Goal: Task Accomplishment & Management: Manage account settings

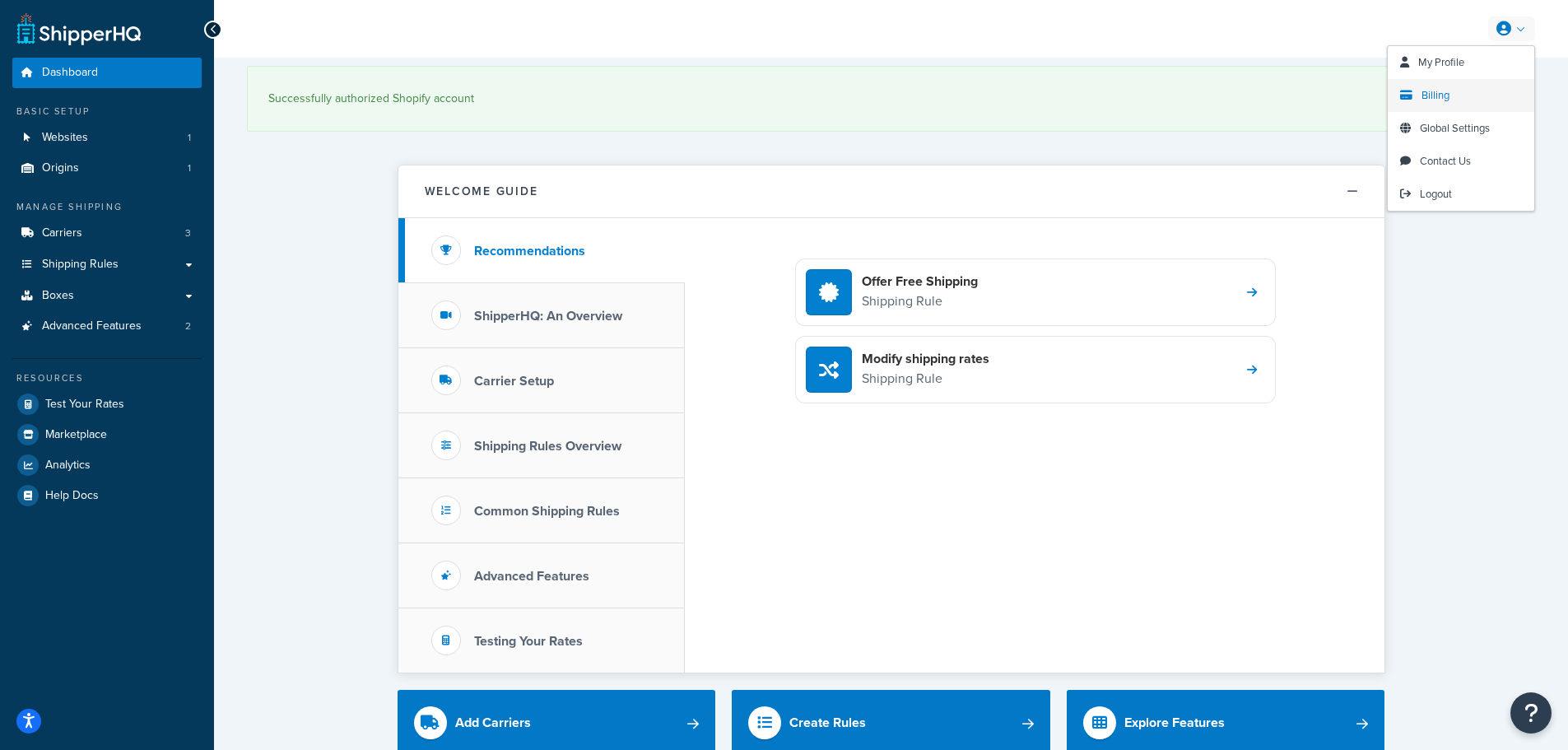
click at [1465, 93] on link "Billing" at bounding box center [1460, 95] width 146 height 33
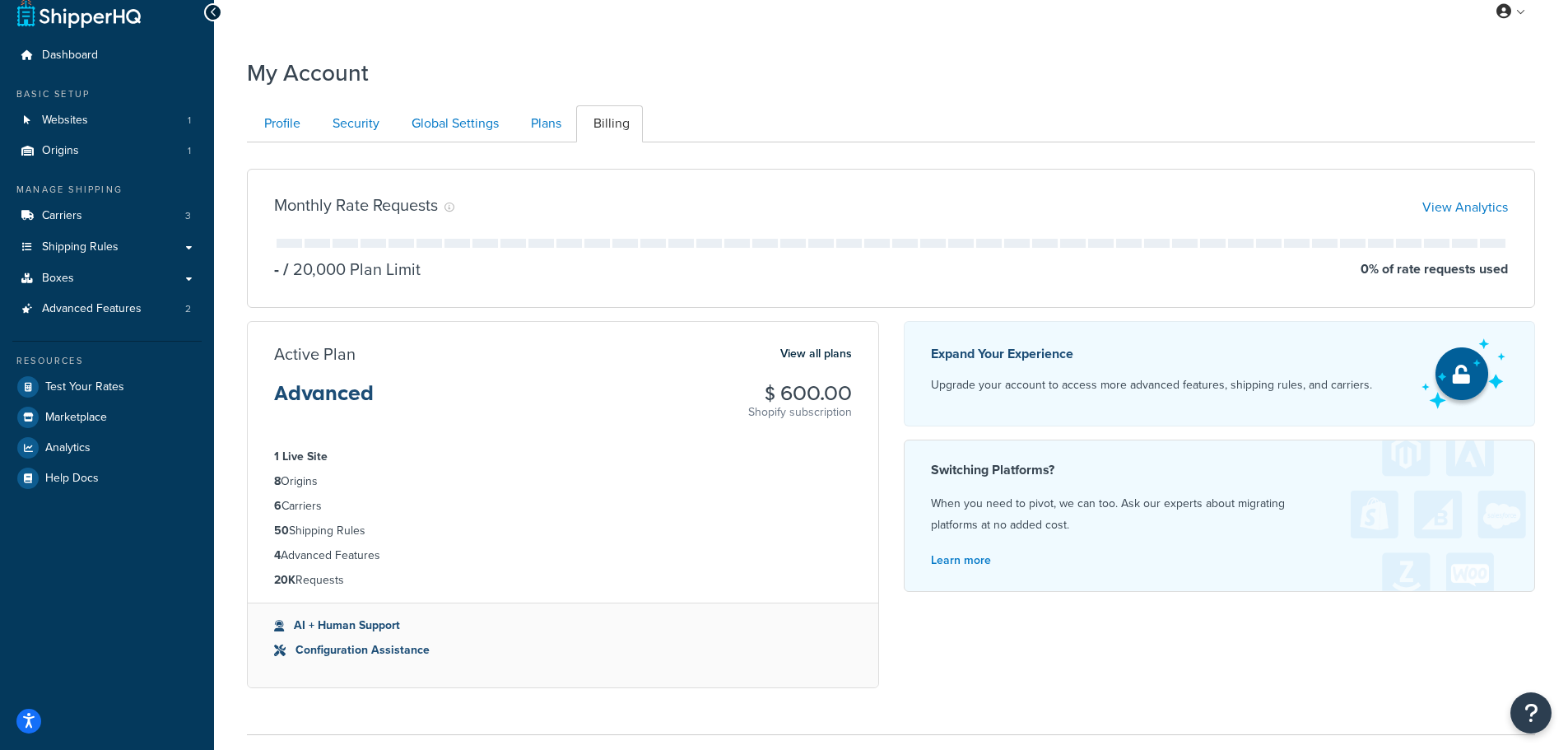
scroll to position [15, 0]
click at [541, 122] on link "Plans" at bounding box center [544, 126] width 61 height 37
